Goal: Communication & Community: Answer question/provide support

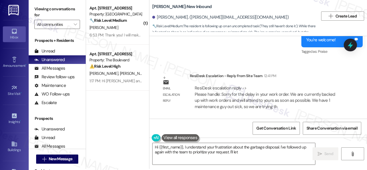
scroll to position [2, 0]
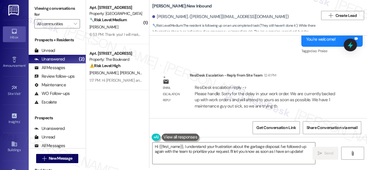
click at [281, 61] on div "WO Opened request: My garbage ... [DATE] 8:26 AM Status : Scheduled Show detail…" at bounding box center [258, 77] width 218 height 83
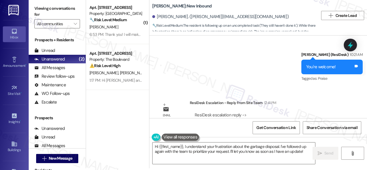
scroll to position [1296, 0]
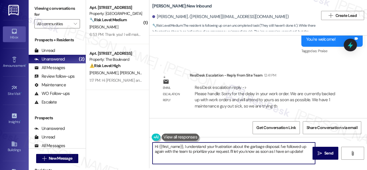
drag, startPoint x: 153, startPoint y: 145, endPoint x: 330, endPoint y: 175, distance: 179.1
click at [330, 170] on html "Inbox Go to Inbox Announcement • Send A Text Announcement Site Visit • Go to Si…" at bounding box center [183, 85] width 367 height 170
paste textarea "I’m sorry for the late response. The site team would like to apologize for the …"
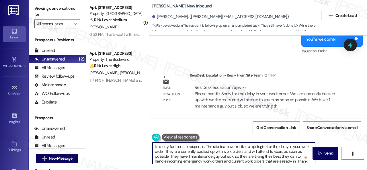
scroll to position [0, 0]
drag, startPoint x: 170, startPoint y: 150, endPoint x: 157, endPoint y: 149, distance: 12.3
click at [157, 149] on textarea "I’m sorry for the late response. The site team would like to apologize for the …" at bounding box center [233, 152] width 163 height 21
click at [153, 145] on textarea "I’m sorry for the late response. The site team would like to apologize for the …" at bounding box center [233, 152] width 163 height 21
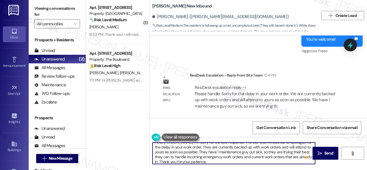
scroll to position [6, 0]
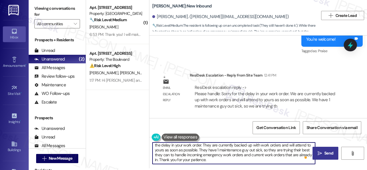
type textarea "Hello Ross! I’m sorry for the late response. The site team would like to apolog…"
click at [321, 156] on span " Send" at bounding box center [325, 153] width 18 height 6
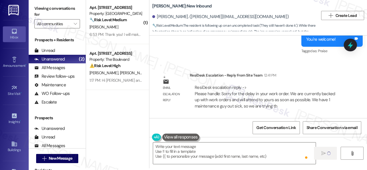
scroll to position [0, 0]
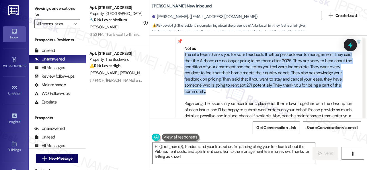
scroll to position [401, 0]
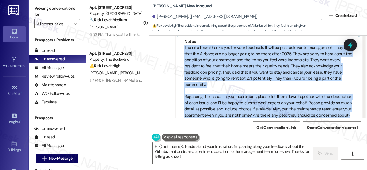
drag, startPoint x: 182, startPoint y: 63, endPoint x: 349, endPoint y: 105, distance: 171.5
click at [349, 105] on div "Notes The site team thanks you for your feedback. It will be passed over to man…" at bounding box center [268, 91] width 187 height 122
copy div "The site team thanks you for your feedback. It will be passed over to managemen…"
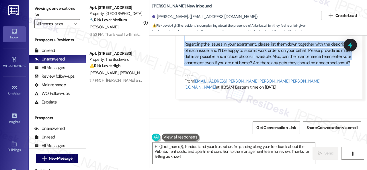
scroll to position [568, 0]
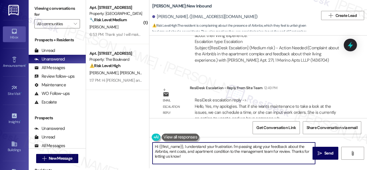
drag, startPoint x: 184, startPoint y: 148, endPoint x: 190, endPoint y: 160, distance: 13.7
click at [190, 160] on textarea "Hi {{first_name}}, I understand your frustration. I'm passing along your feedba…" at bounding box center [233, 152] width 163 height 21
paste textarea "The site team thanks you for your feedback. It will be passed over to managemen…"
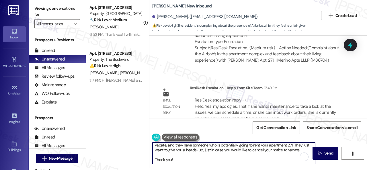
scroll to position [0, 0]
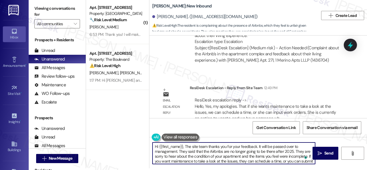
click at [186, 148] on textarea "Hi {{first_name}}, The site team thanks you for your feedback. It will be passe…" at bounding box center [233, 152] width 163 height 21
type textarea "Hi {{first_name}}, the site team thanks you for your feedback. It will be passe…"
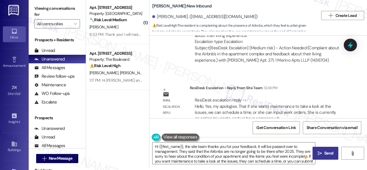
click at [325, 154] on span "Send" at bounding box center [328, 153] width 9 height 6
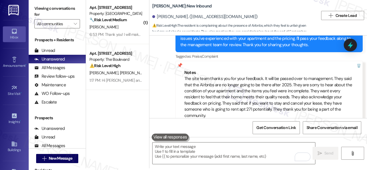
scroll to position [368, 0]
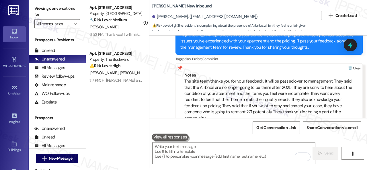
click at [355, 64] on div at bounding box center [354, 68] width 16 height 9
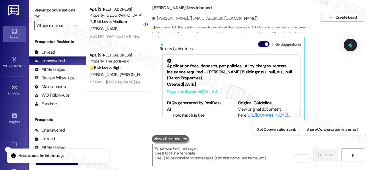
scroll to position [189, 0]
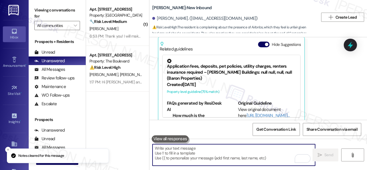
click at [183, 153] on textarea "To enrich screen reader interactions, please activate Accessibility in Grammarl…" at bounding box center [233, 154] width 163 height 21
type textarea "H"
